Goal: Use online tool/utility: Utilize a website feature to perform a specific function

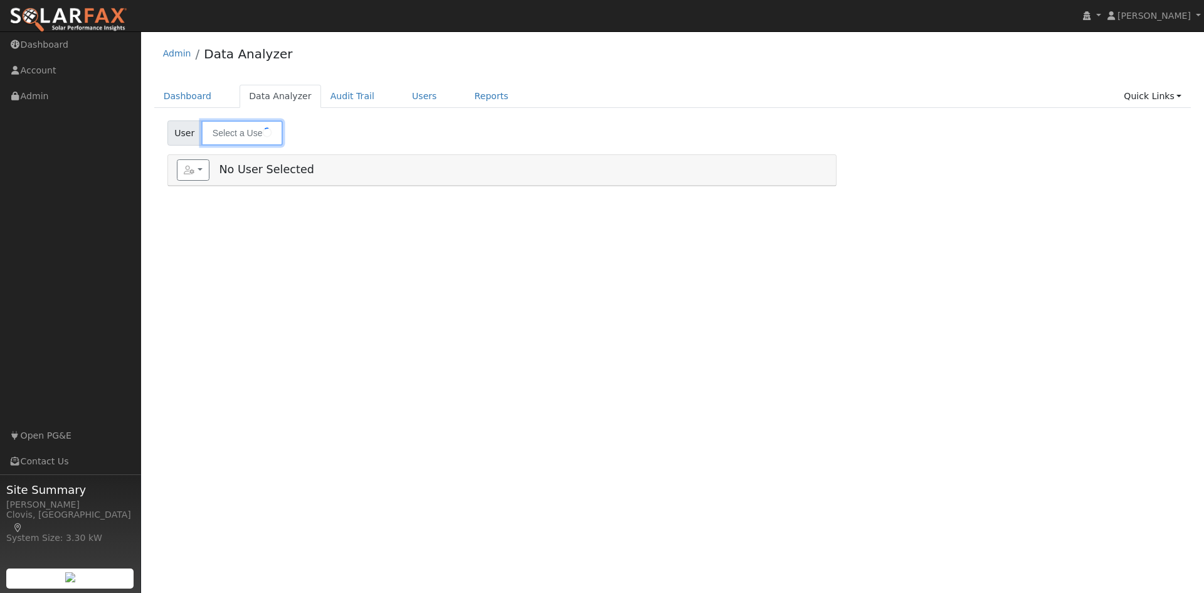
type input "[PERSON_NAME]"
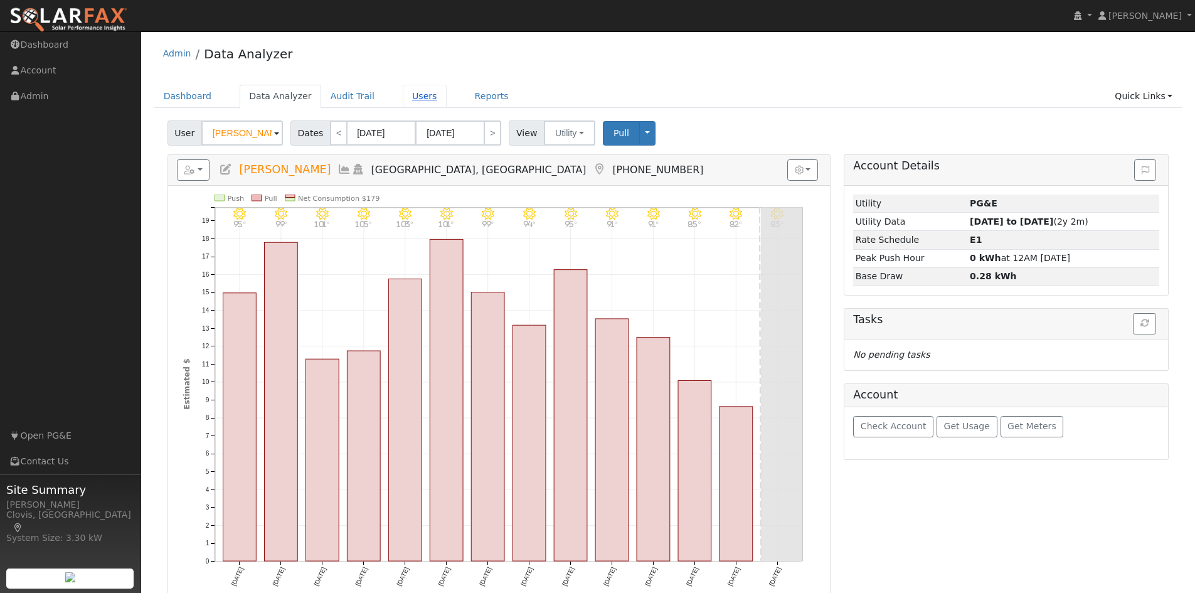
click at [404, 97] on link "Users" at bounding box center [425, 96] width 44 height 23
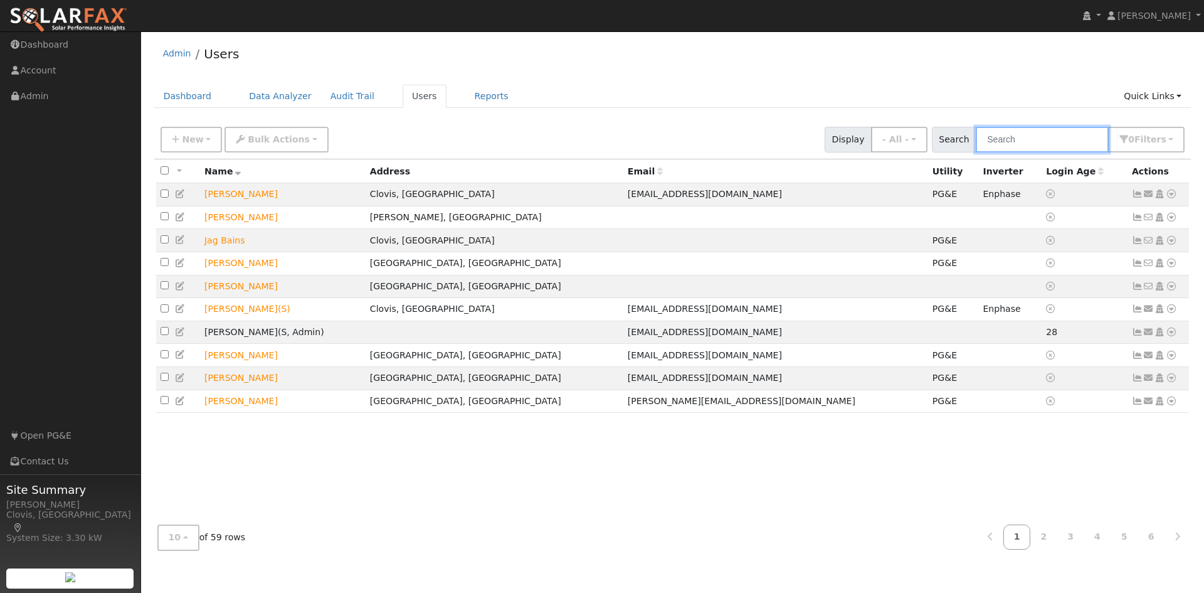
click at [1009, 135] on input "text" at bounding box center [1042, 140] width 133 height 26
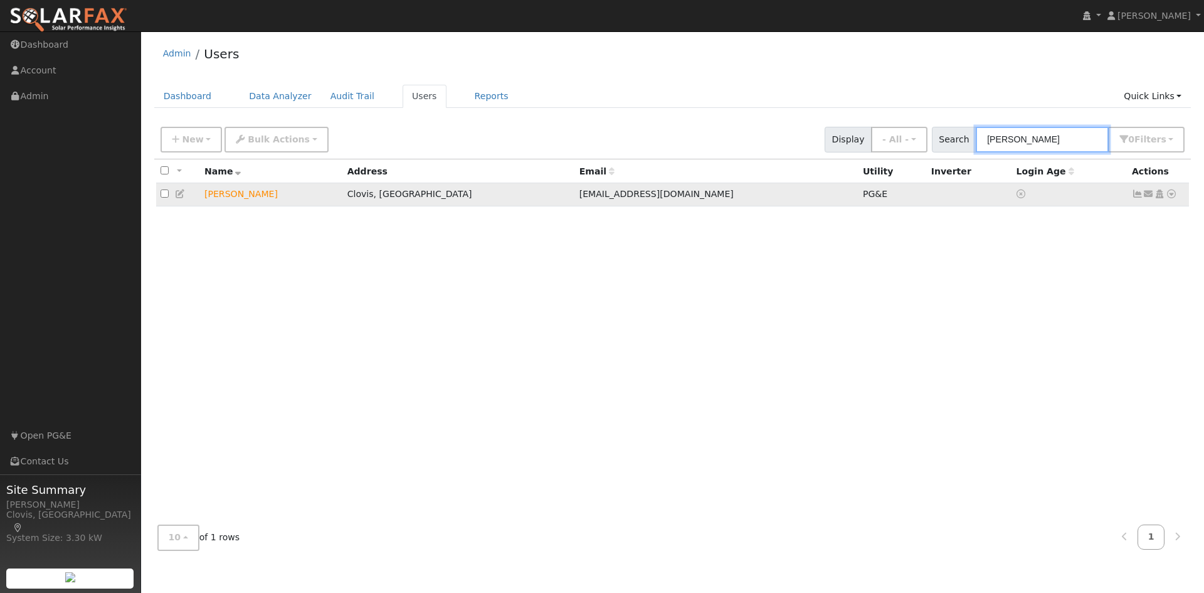
type input "[PERSON_NAME]"
click at [250, 199] on td "[PERSON_NAME]" at bounding box center [271, 194] width 143 height 23
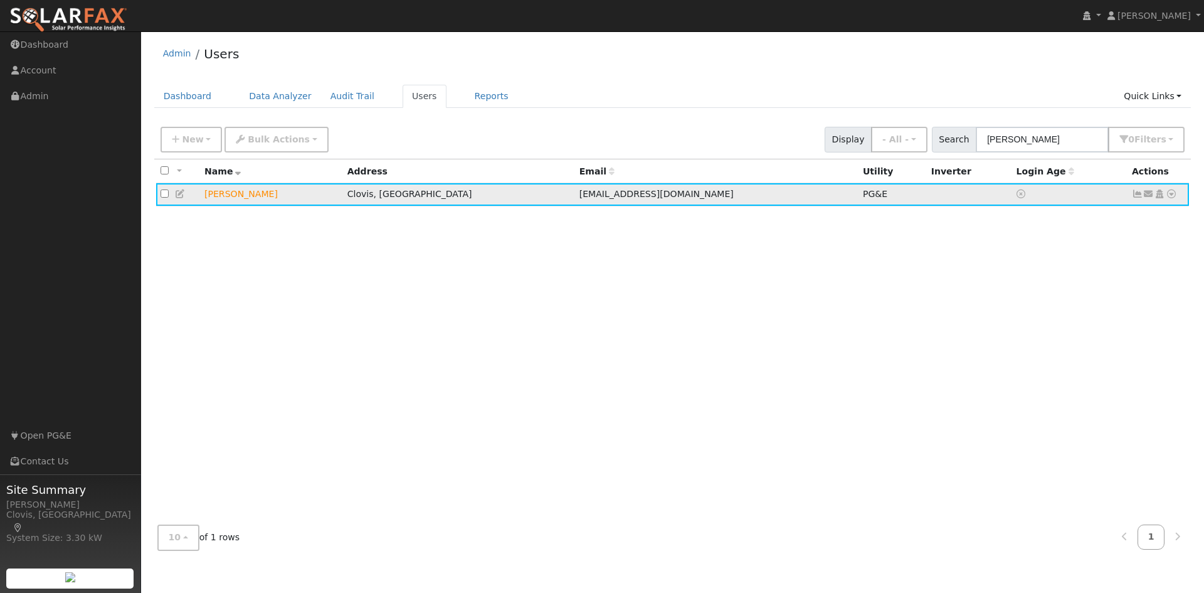
click at [1175, 201] on link at bounding box center [1171, 194] width 11 height 13
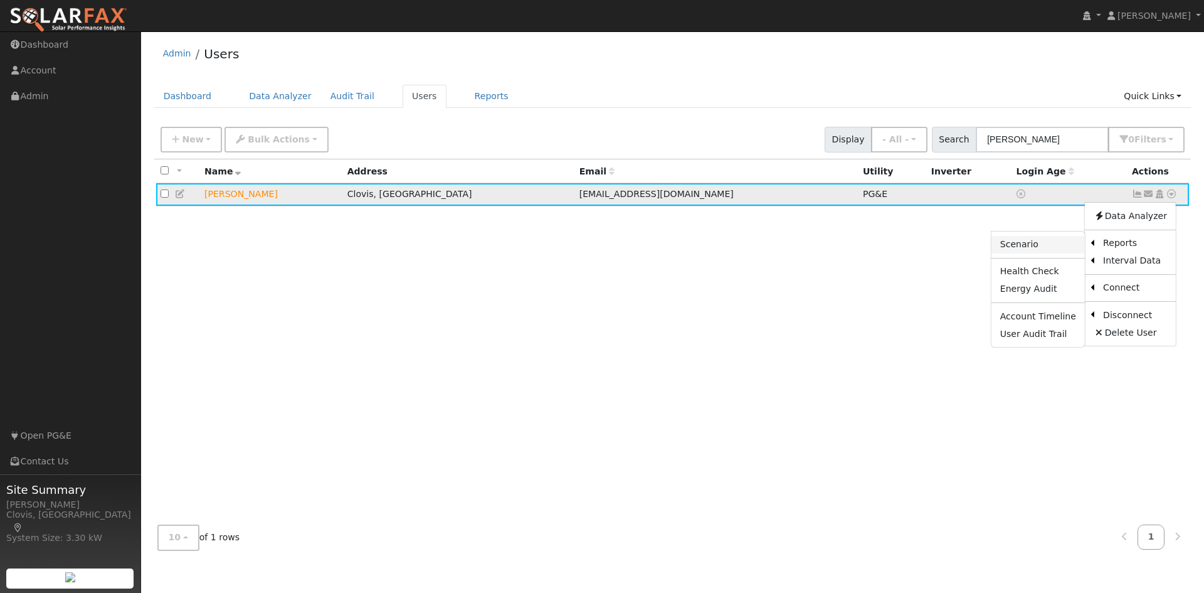
click at [1055, 246] on link "Scenario" at bounding box center [1037, 245] width 93 height 18
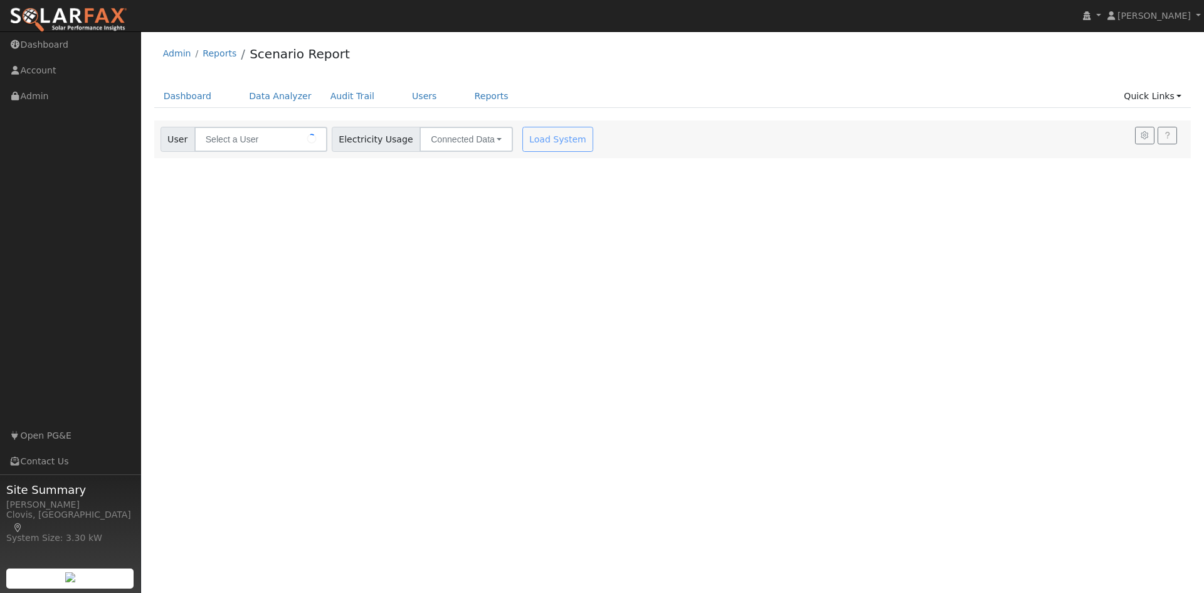
type input "[PERSON_NAME]"
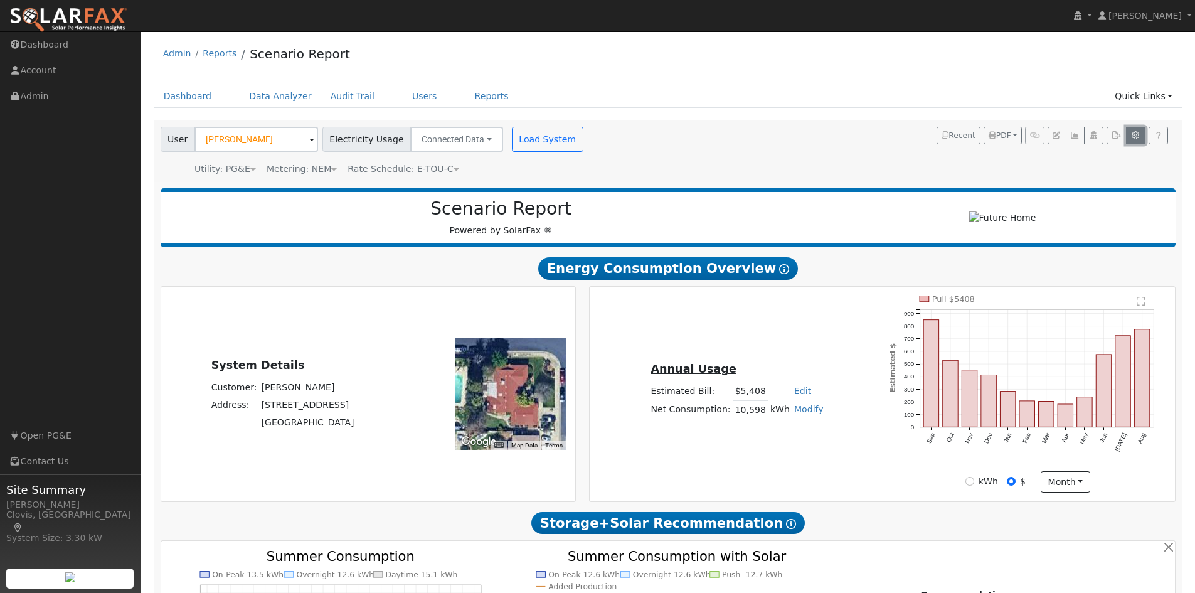
click at [1136, 139] on icon "button" at bounding box center [1135, 136] width 9 height 8
type input "25"
type input "50"
type input "75"
type input "100"
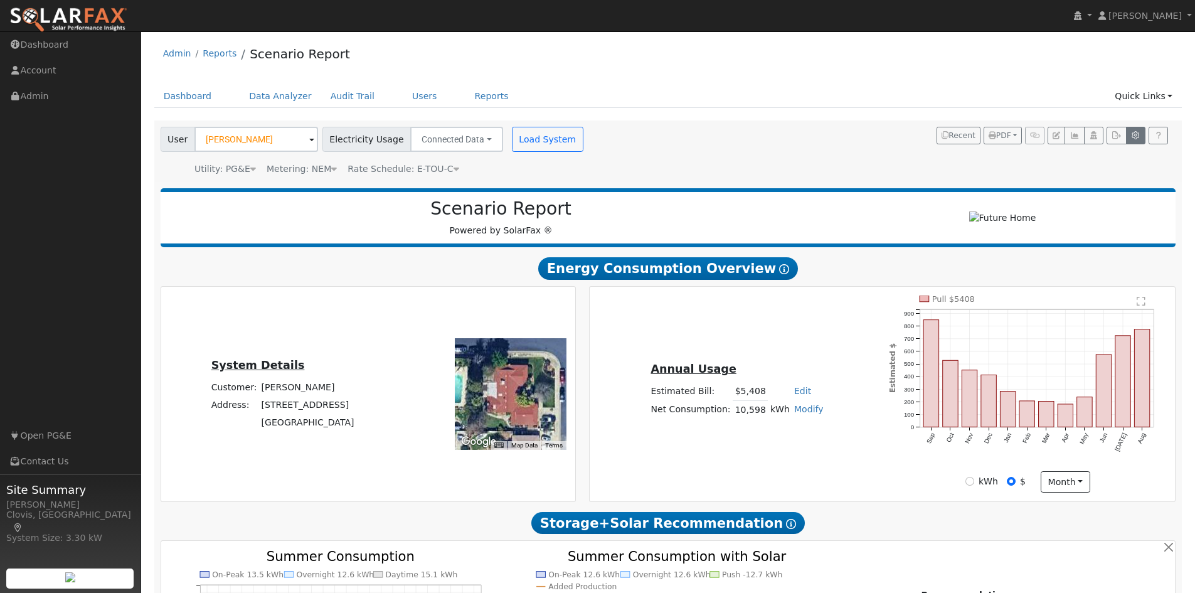
type input "125"
type input "10"
type input "20"
type input "10"
type input "3"
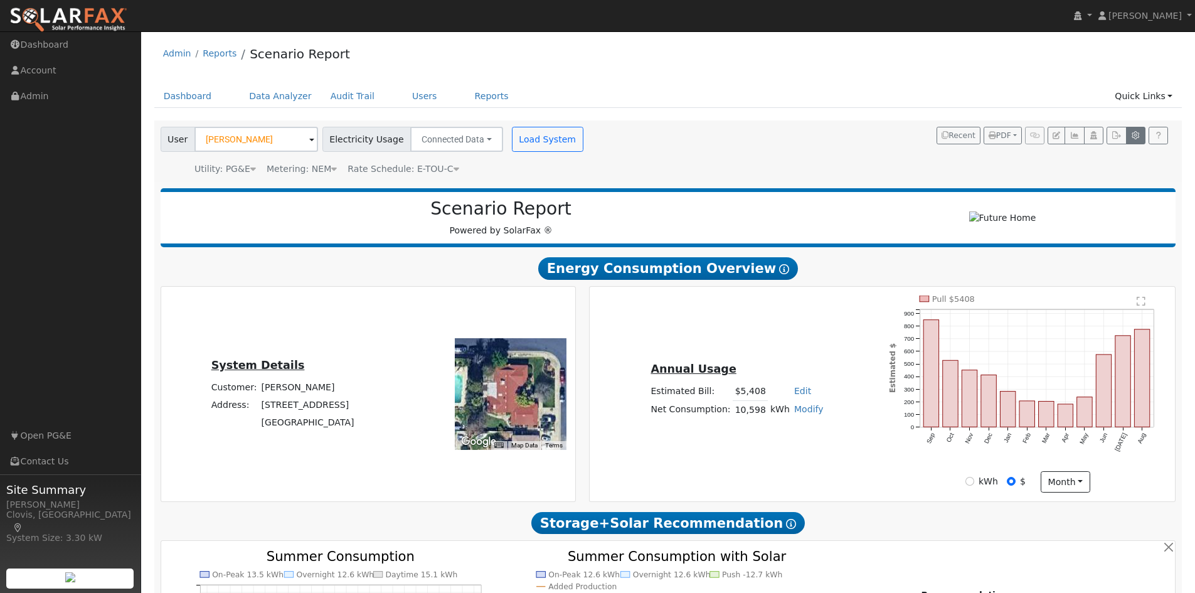
type input "14000"
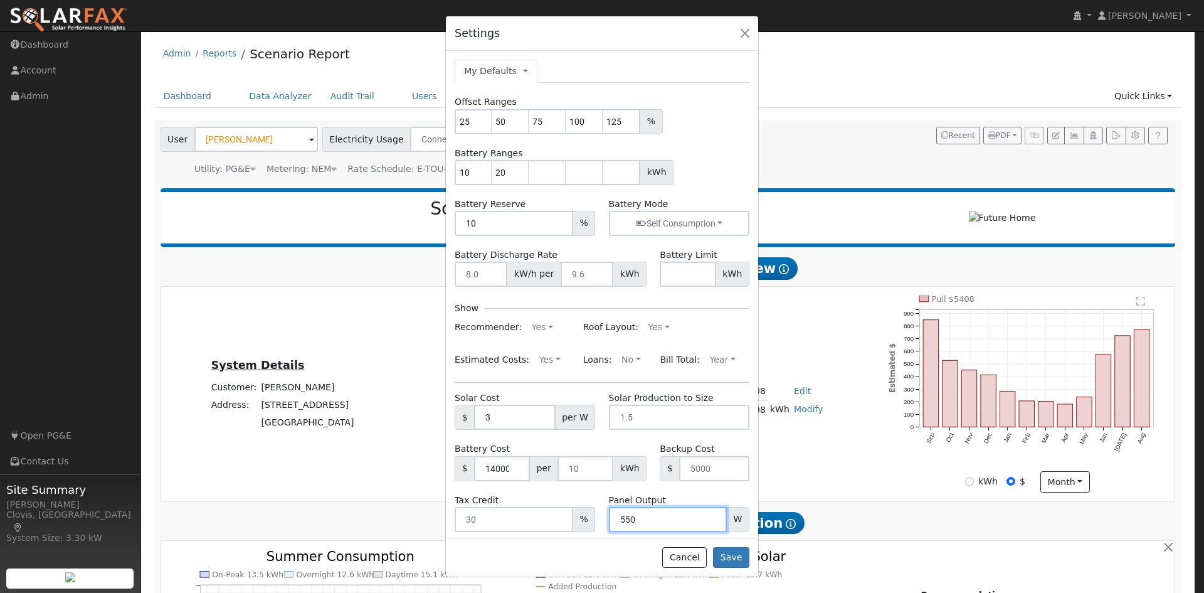
drag, startPoint x: 643, startPoint y: 518, endPoint x: 584, endPoint y: 518, distance: 59.6
click at [584, 518] on div "Tax Credit % Panel Output 550 W" at bounding box center [602, 513] width 308 height 38
type input "410"
click at [734, 556] on button "Save" at bounding box center [731, 557] width 36 height 21
type input "410"
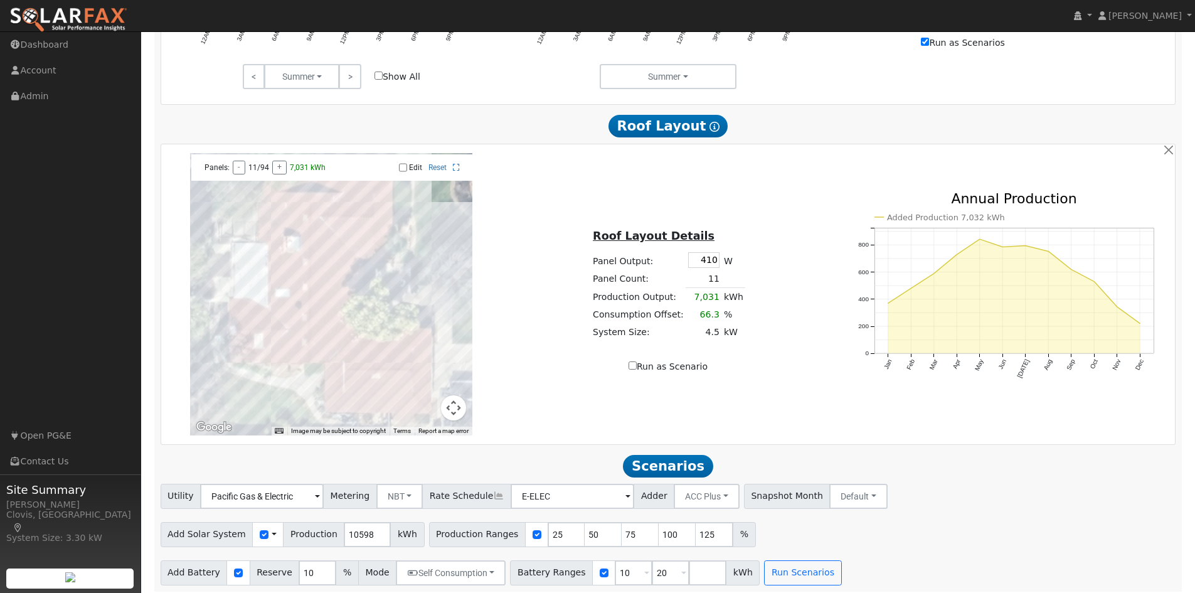
scroll to position [701, 0]
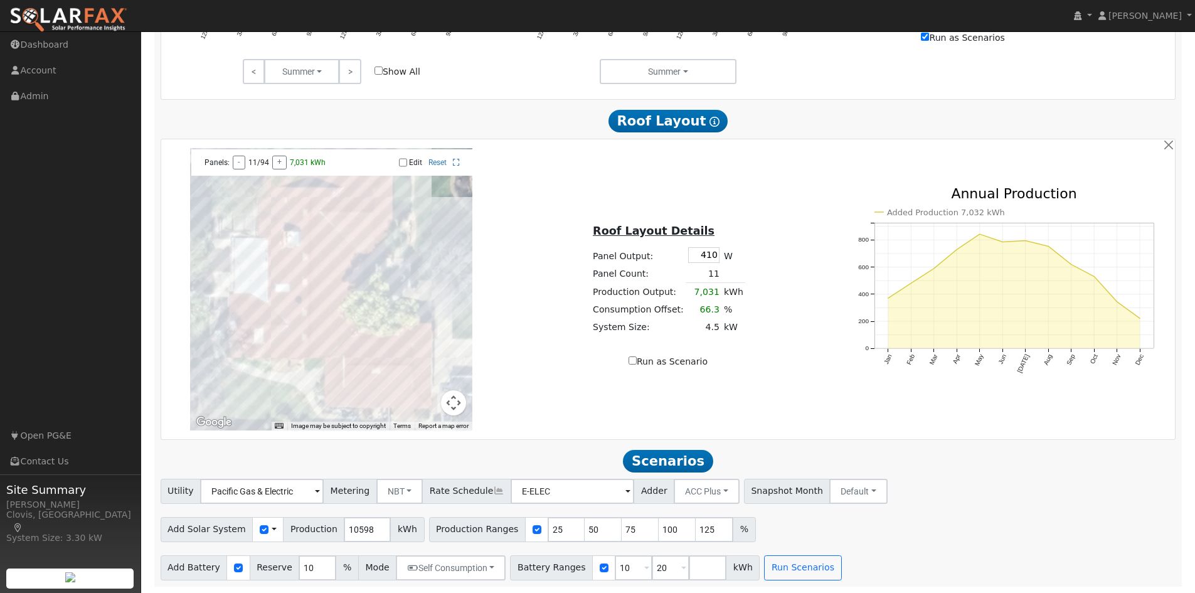
click at [402, 164] on input "Edit" at bounding box center [403, 162] width 8 height 9
checkbox input "true"
click at [325, 241] on div at bounding box center [331, 289] width 282 height 282
click at [325, 249] on div at bounding box center [331, 289] width 282 height 282
click at [324, 260] on div at bounding box center [331, 289] width 282 height 282
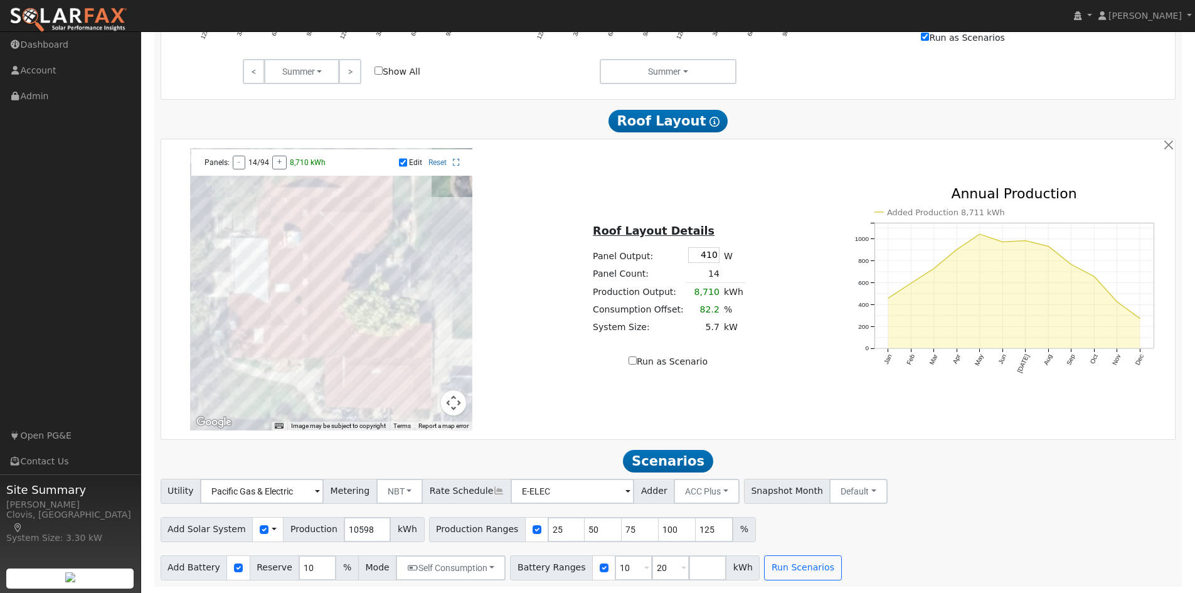
click at [322, 271] on div at bounding box center [331, 289] width 282 height 282
click at [319, 280] on div at bounding box center [331, 289] width 282 height 282
click at [317, 291] on div at bounding box center [331, 289] width 282 height 282
click at [366, 371] on div at bounding box center [331, 289] width 282 height 282
click at [376, 374] on div at bounding box center [331, 289] width 282 height 282
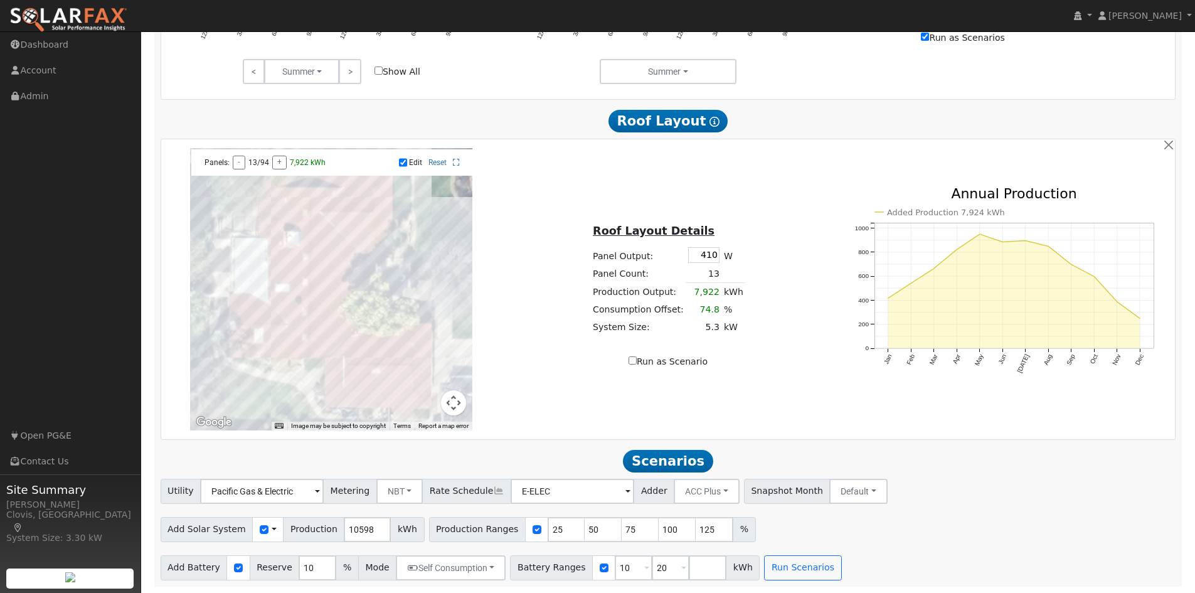
click at [387, 376] on div at bounding box center [331, 289] width 282 height 282
click at [394, 377] on div at bounding box center [331, 289] width 282 height 282
click at [406, 377] on div at bounding box center [331, 289] width 282 height 282
click at [390, 374] on div at bounding box center [331, 289] width 282 height 282
click at [319, 270] on div at bounding box center [331, 289] width 282 height 282
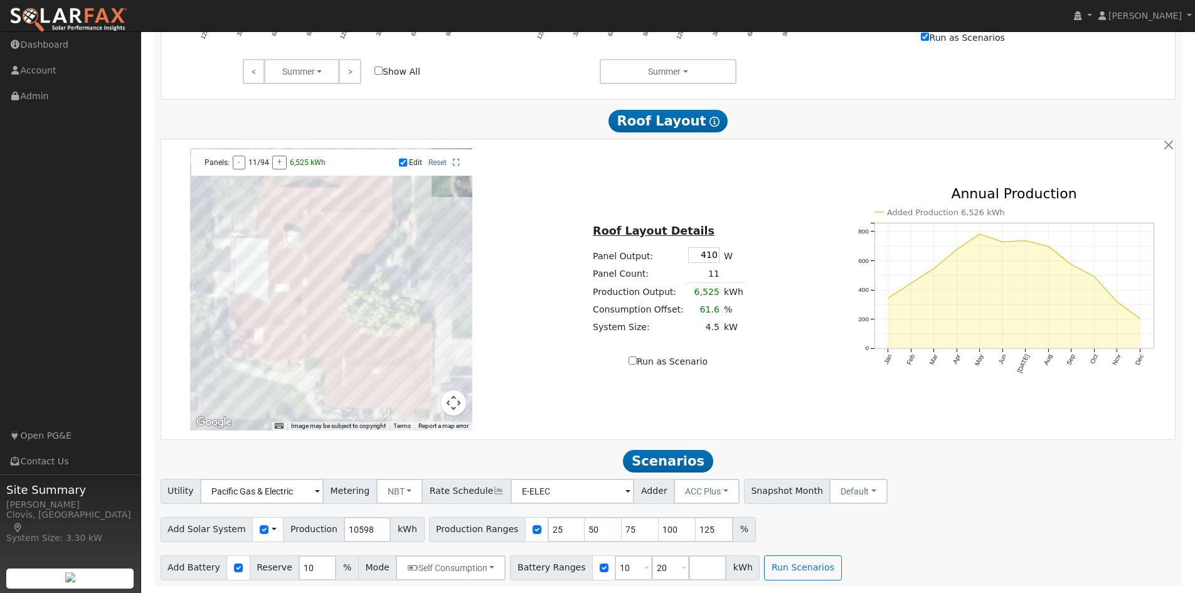
click at [320, 282] on div at bounding box center [331, 289] width 282 height 282
click at [320, 304] on div at bounding box center [331, 289] width 282 height 282
click at [322, 315] on div at bounding box center [331, 289] width 282 height 282
click at [340, 261] on div at bounding box center [331, 289] width 282 height 282
click at [339, 272] on div at bounding box center [331, 289] width 282 height 282
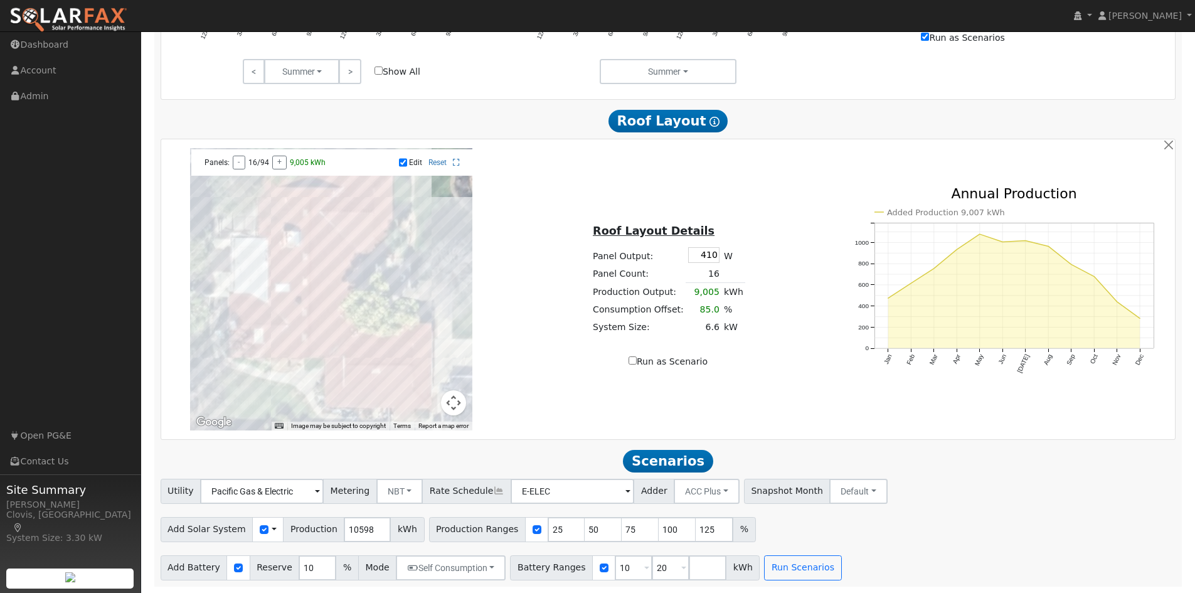
click at [337, 282] on div at bounding box center [331, 289] width 282 height 282
click at [341, 327] on div at bounding box center [331, 289] width 282 height 282
click at [699, 292] on td "9,928" at bounding box center [703, 292] width 36 height 18
drag, startPoint x: 336, startPoint y: 533, endPoint x: 396, endPoint y: 533, distance: 60.2
click at [396, 533] on div "Add Solar System Use CSV Data Production 10598 kWh" at bounding box center [293, 529] width 264 height 25
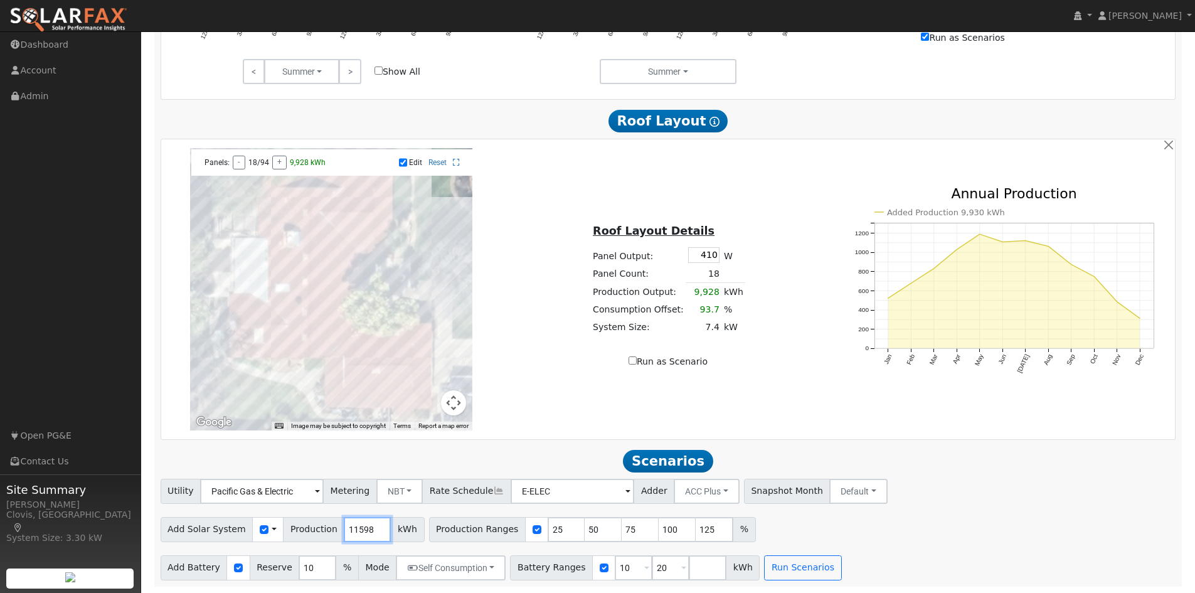
type input "11598"
click at [527, 432] on div "← Move left → Move right ↑ Move up ↓ Move down + Zoom in - Zoom out Home Jump l…" at bounding box center [668, 289] width 1014 height 300
drag, startPoint x: 637, startPoint y: 569, endPoint x: 666, endPoint y: 568, distance: 28.9
click at [666, 568] on input "20" at bounding box center [671, 567] width 38 height 25
click at [880, 467] on h2 "Scenarios Scenario" at bounding box center [668, 460] width 1015 height 23
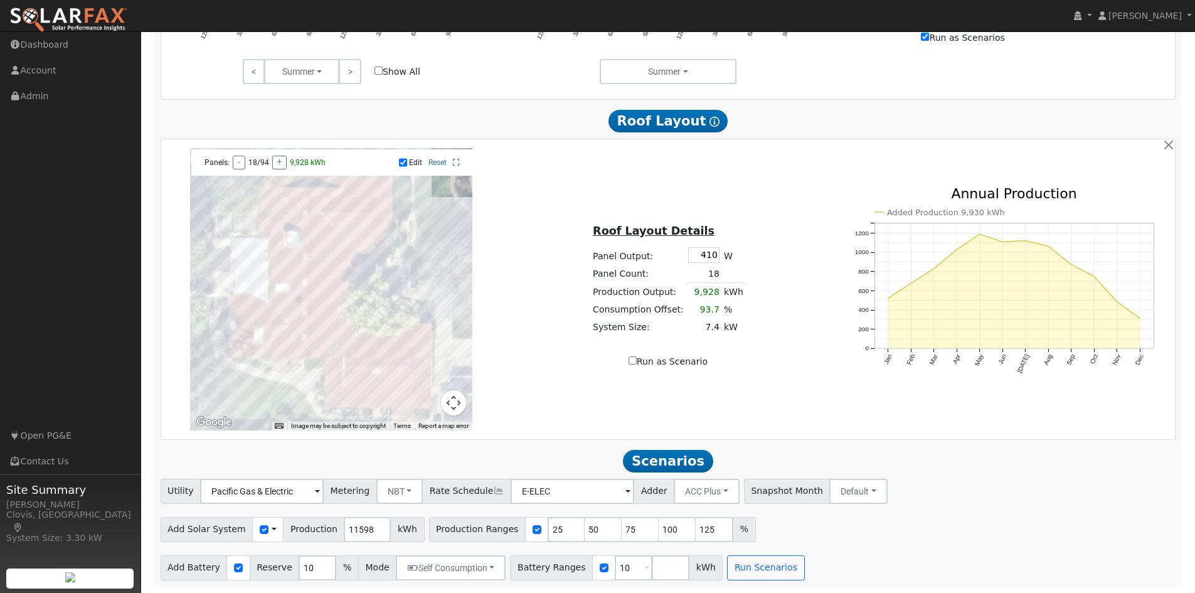
click at [635, 361] on input "Run as Scenario" at bounding box center [632, 360] width 8 height 8
checkbox input "true"
type input "9928"
type input "100"
click at [636, 362] on input "Run as Scenario" at bounding box center [632, 360] width 8 height 8
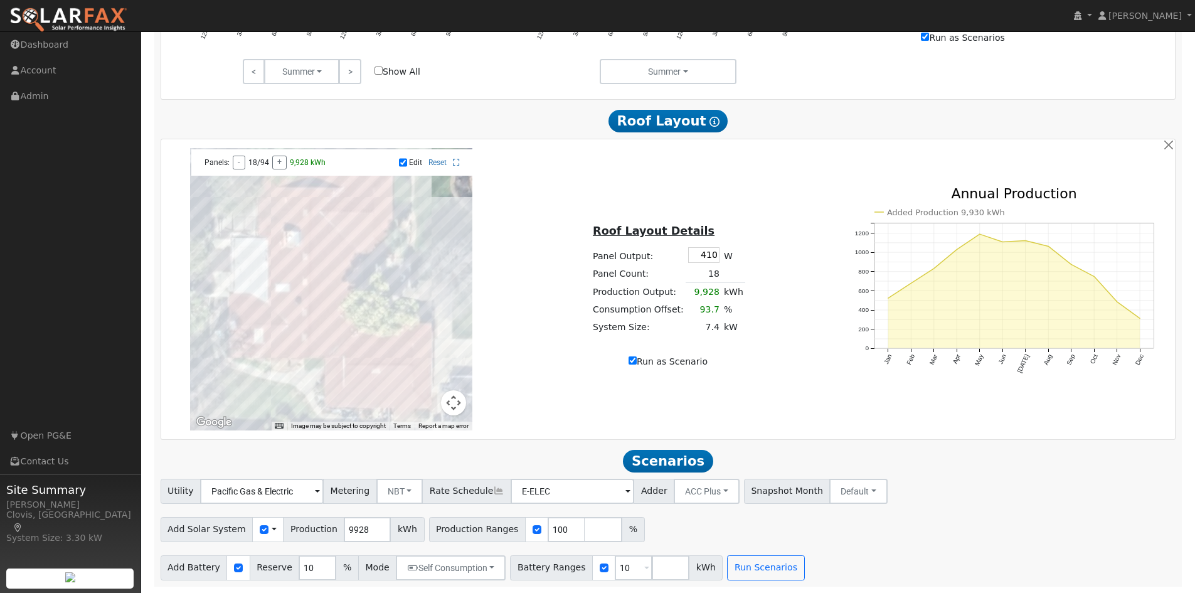
checkbox input "false"
type input "10598"
type input "25"
type input "50"
drag, startPoint x: 332, startPoint y: 531, endPoint x: 463, endPoint y: 531, distance: 131.7
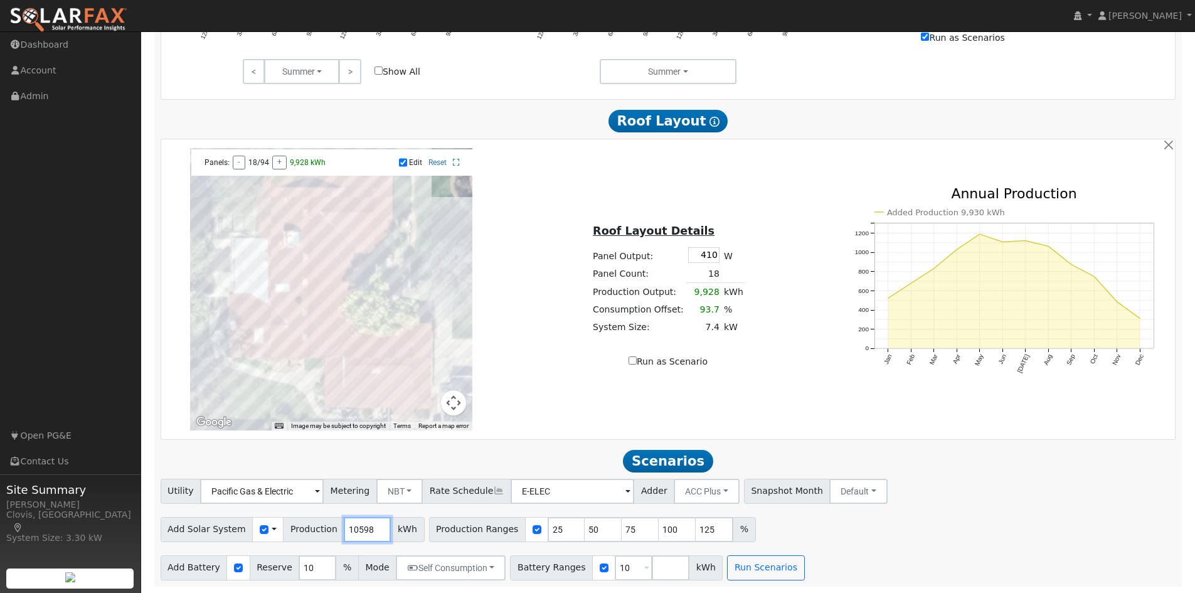
click at [463, 531] on div "Add Solar System Use CSV Data Production 10598 kWh Production Ranges 25 50 75 1…" at bounding box center [668, 526] width 1020 height 29
type input "11598"
click at [601, 405] on div "← Move left → Move right ↑ Move up ↓ Move down + Zoom in - Zoom out Home Jump l…" at bounding box center [668, 289] width 1010 height 282
click at [737, 568] on button "Run Scenarios" at bounding box center [765, 567] width 77 height 25
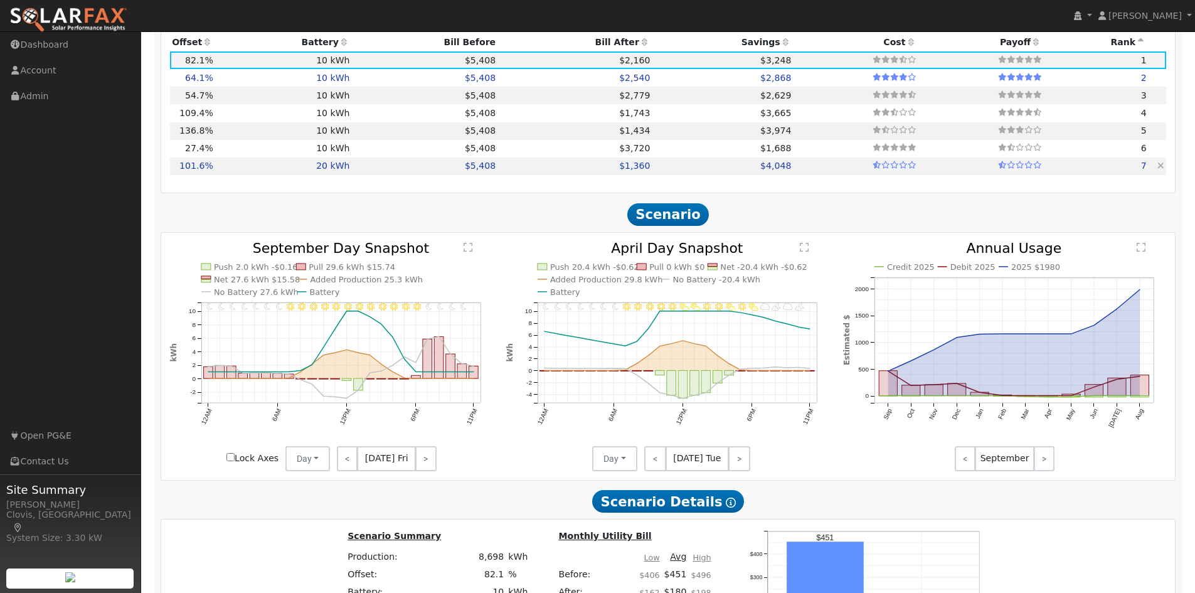
scroll to position [1237, 0]
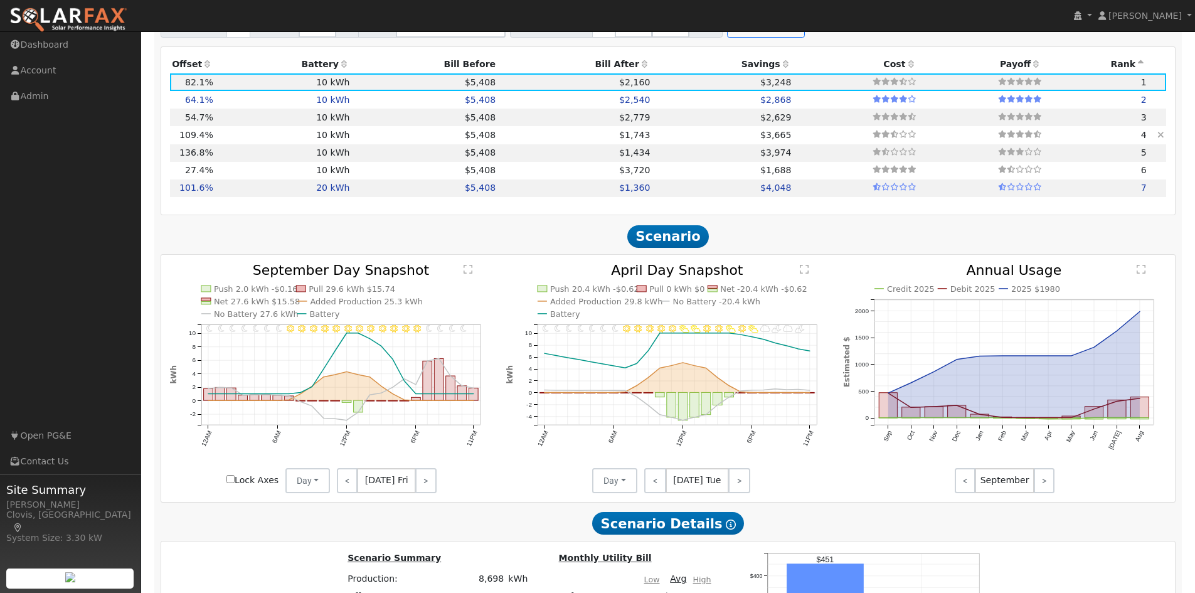
click at [242, 141] on td "10 kWh" at bounding box center [283, 135] width 137 height 18
type input "7.7"
type input "$23,196"
type input "$11,159"
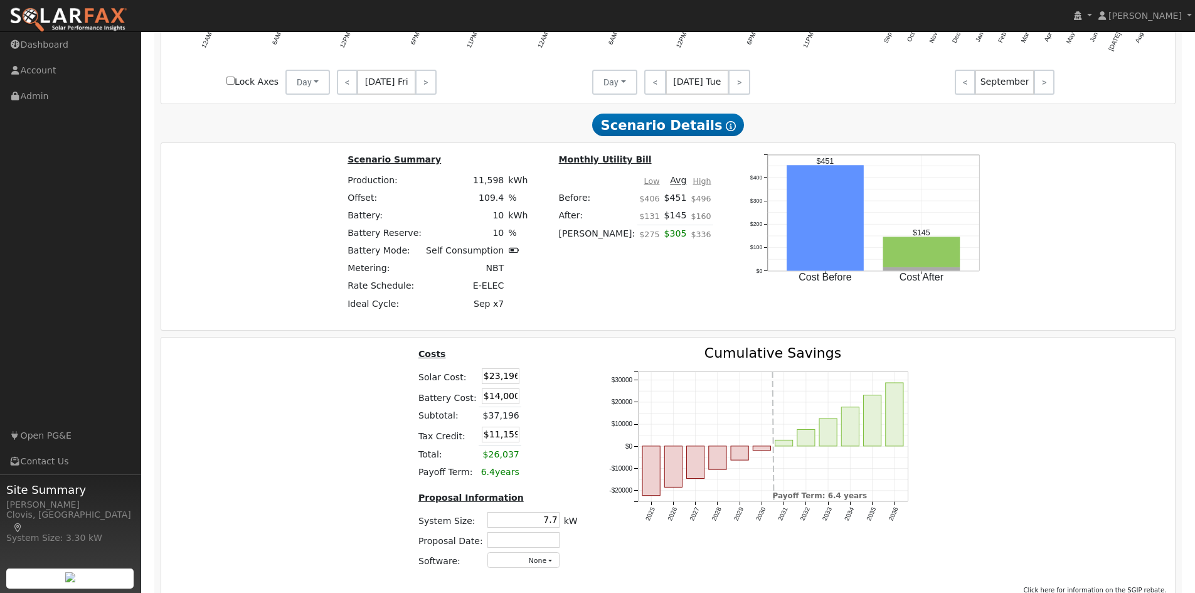
scroll to position [1614, 0]
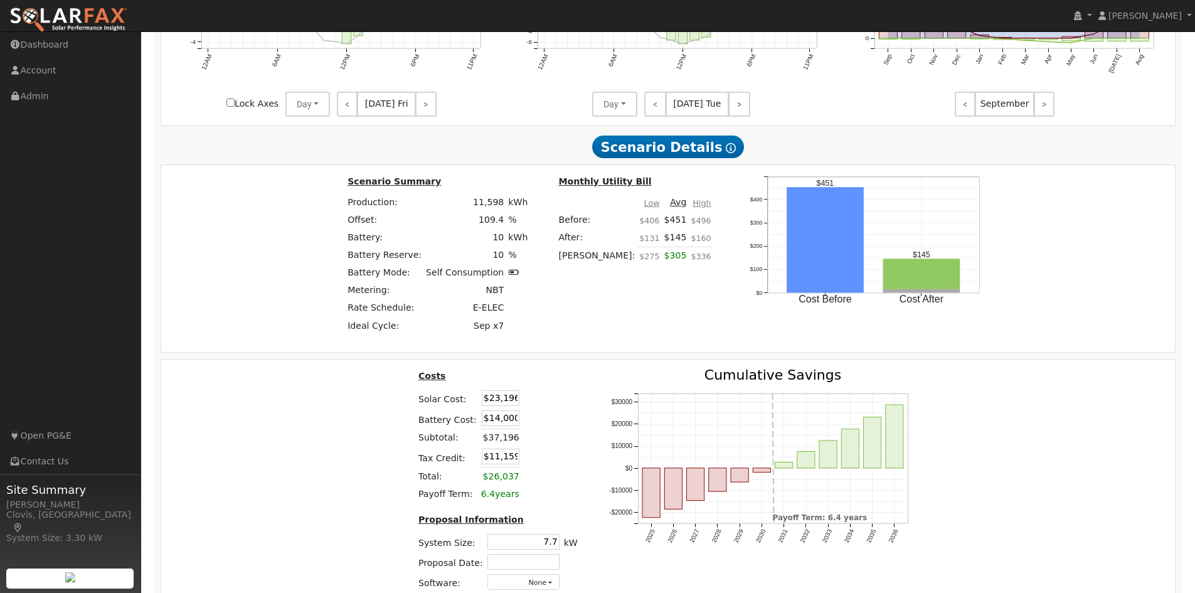
drag, startPoint x: 483, startPoint y: 401, endPoint x: 521, endPoint y: 401, distance: 37.6
click at [521, 401] on tr "Solar Cost: $23,196" at bounding box center [498, 398] width 164 height 20
click at [492, 399] on input "$23,196" at bounding box center [501, 398] width 38 height 16
drag, startPoint x: 492, startPoint y: 404, endPoint x: 579, endPoint y: 404, distance: 86.5
click at [579, 404] on div "Costs Solar Cost: $23,196 Battery Cost: $14,000 Subtotal: $37,196 Tax Credit: $…" at bounding box center [498, 484] width 190 height 232
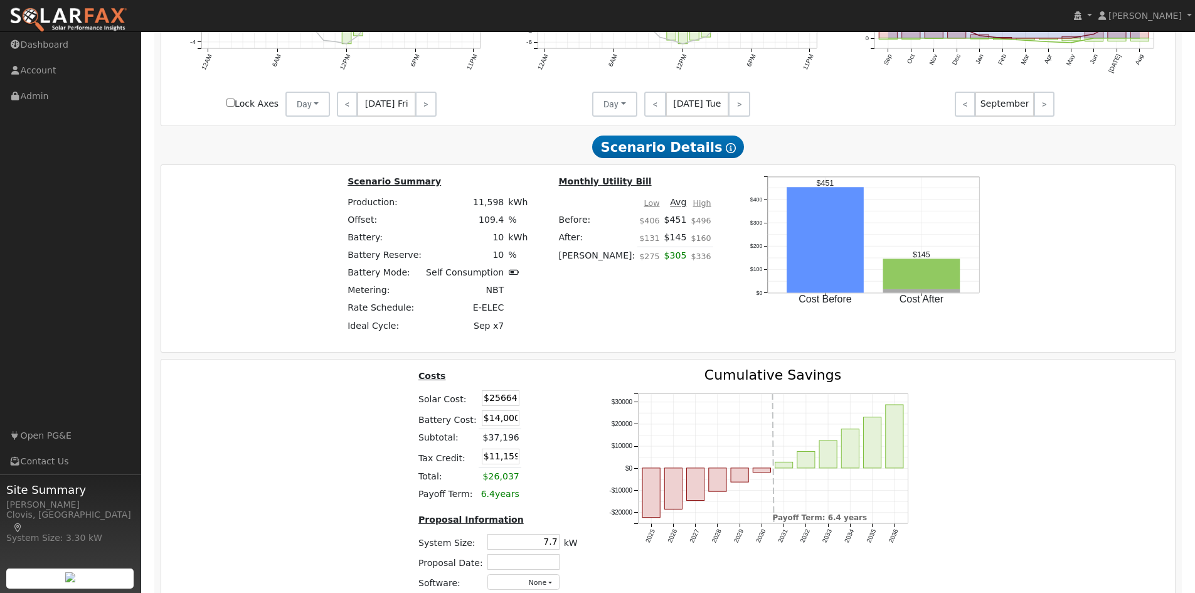
type input "$25,664"
type input "$11,899"
click at [586, 404] on div "Costs Solar Cost: $25,664 Battery Cost: $14,000 Subtotal: $39,664 Tax Credit: $…" at bounding box center [498, 484] width 190 height 232
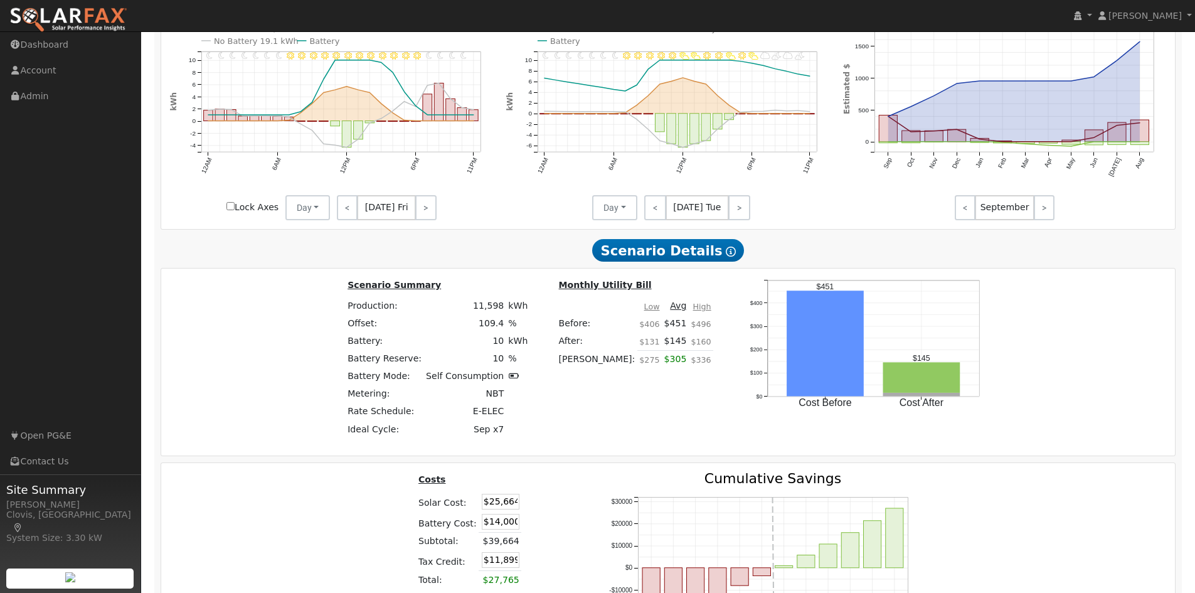
scroll to position [1488, 0]
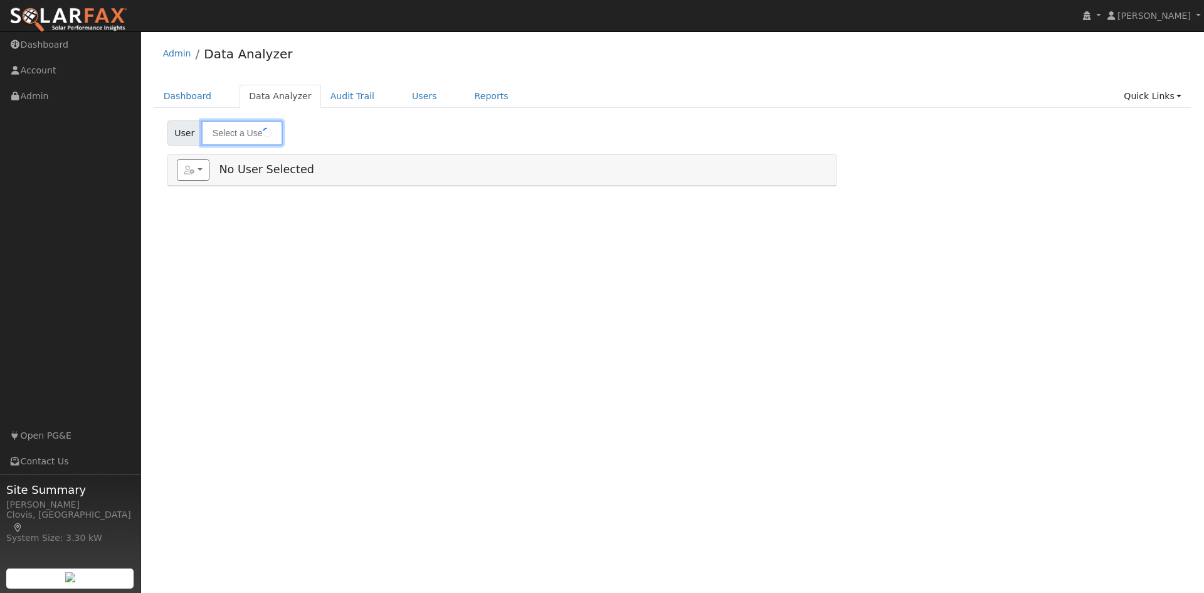
type input "[PERSON_NAME]"
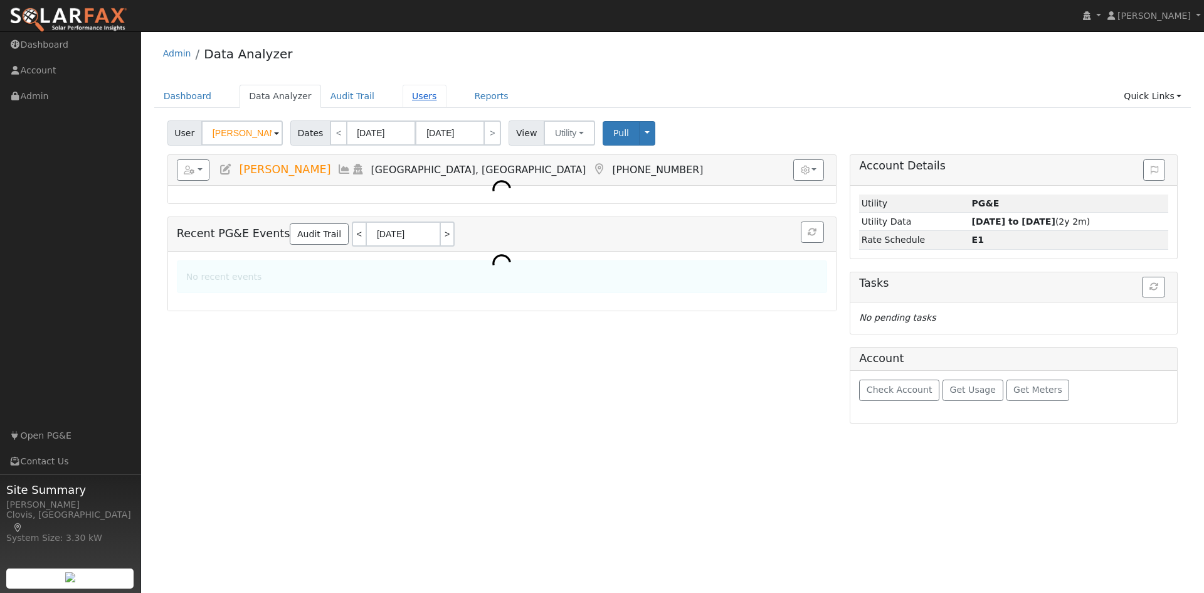
click at [403, 97] on link "Users" at bounding box center [425, 96] width 44 height 23
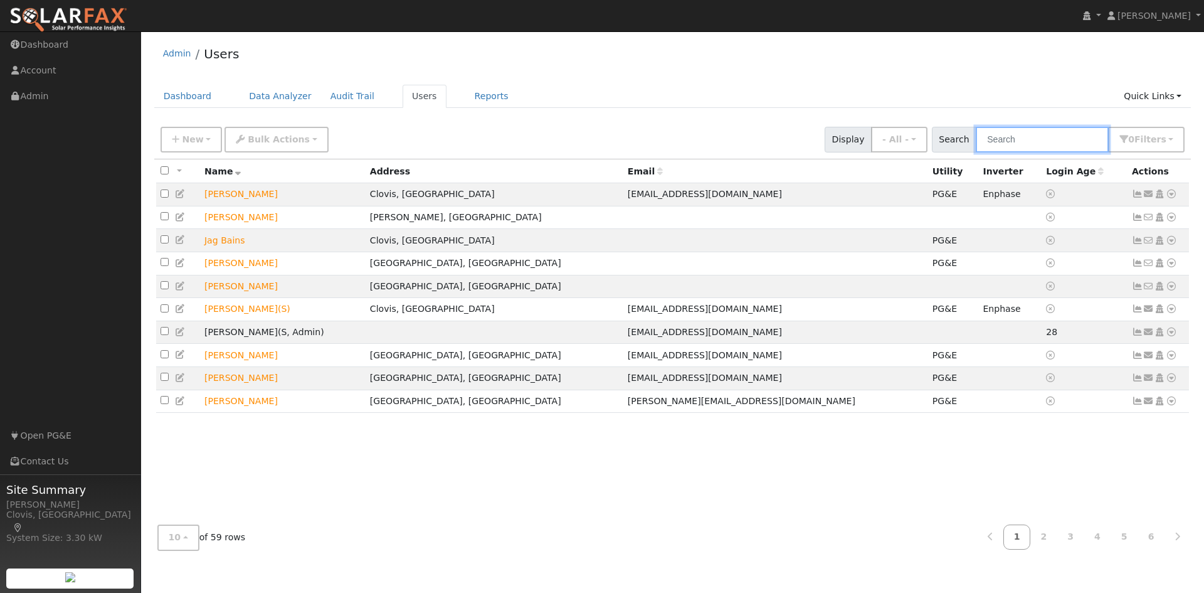
click at [1032, 139] on input "text" at bounding box center [1042, 140] width 133 height 26
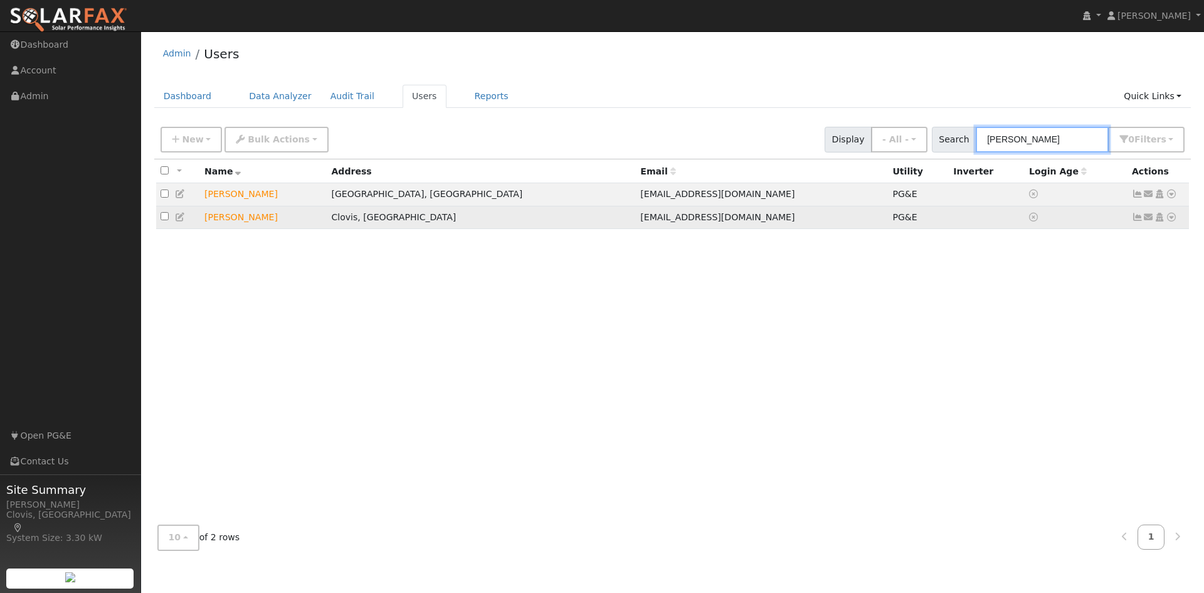
type input "[PERSON_NAME]"
drag, startPoint x: 498, startPoint y: 223, endPoint x: 670, endPoint y: 225, distance: 171.8
click at [670, 225] on td "[EMAIL_ADDRESS][DOMAIN_NAME]" at bounding box center [762, 217] width 252 height 23
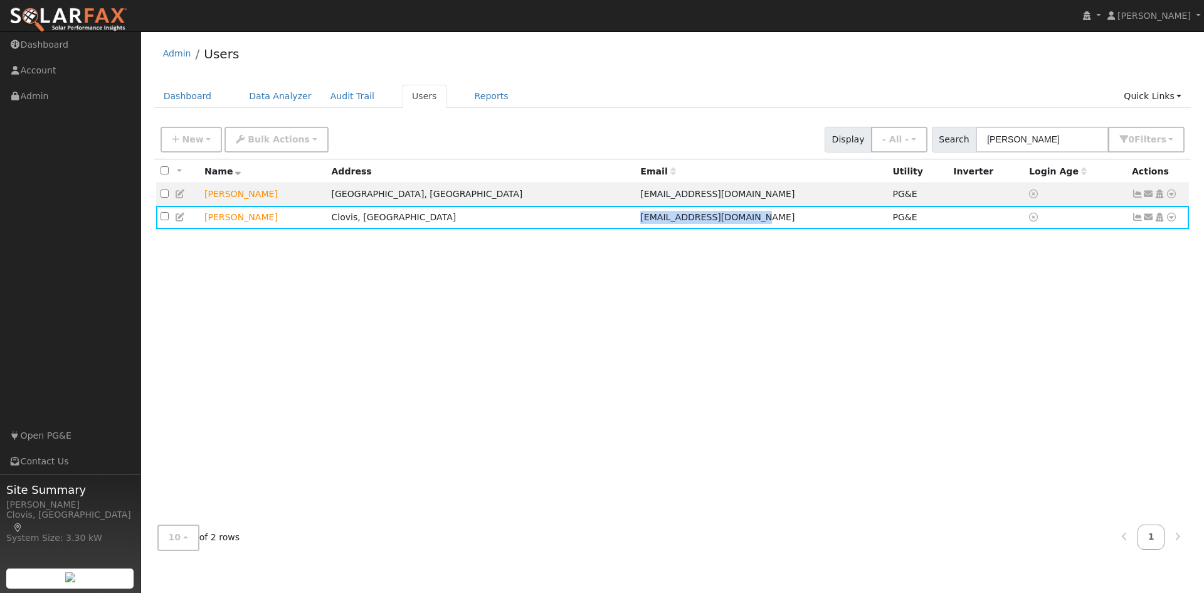
copy span "[EMAIL_ADDRESS][DOMAIN_NAME]"
